Goal: Task Accomplishment & Management: Manage account settings

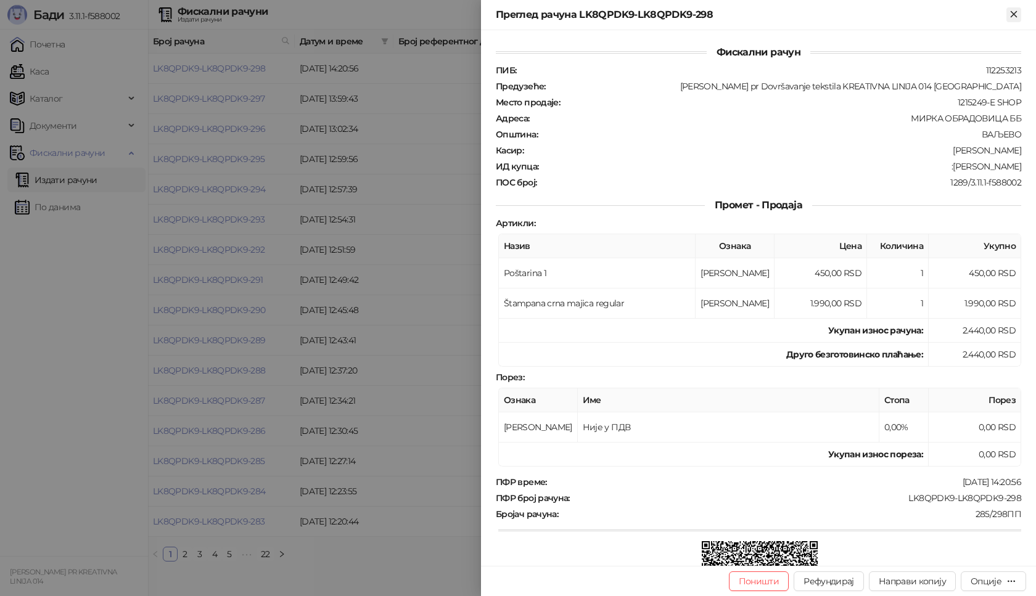
click at [1009, 12] on icon "Close" at bounding box center [1013, 14] width 11 height 11
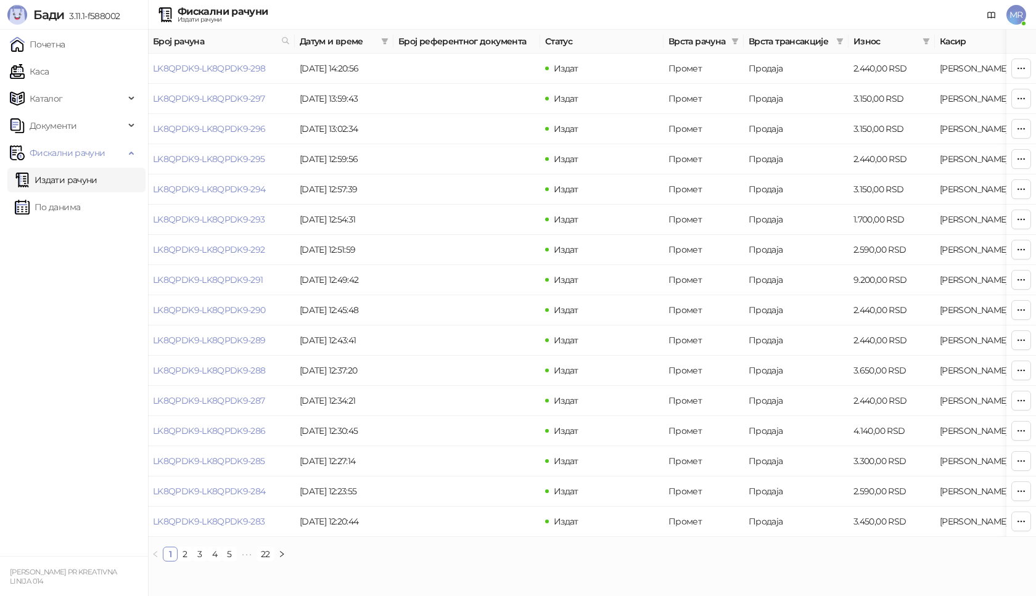
click at [1016, 10] on span "MR" at bounding box center [1017, 15] width 20 height 20
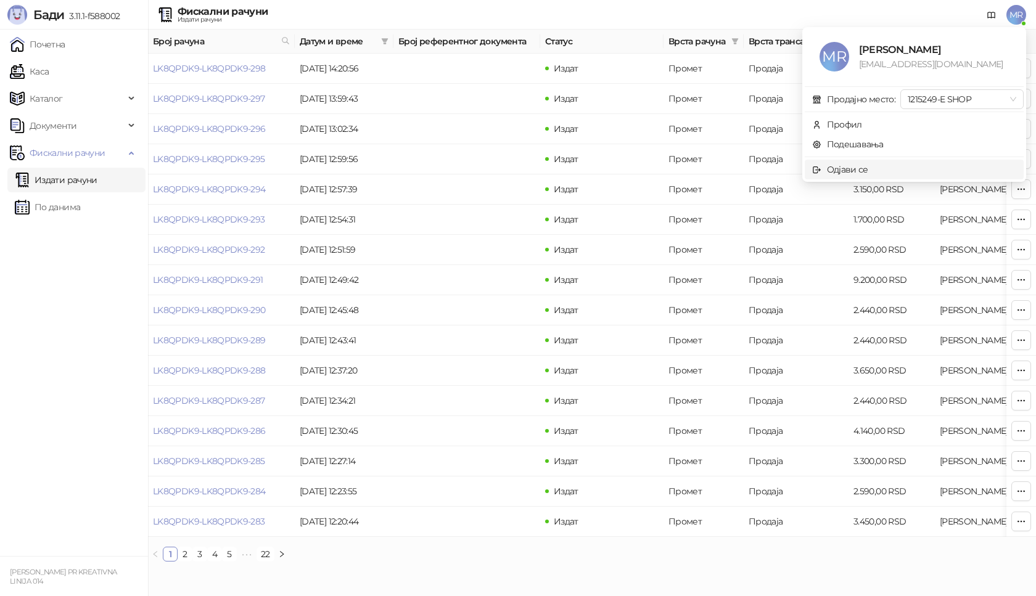
click at [846, 166] on div "Одјави се" at bounding box center [847, 170] width 41 height 14
